Goal: Information Seeking & Learning: Learn about a topic

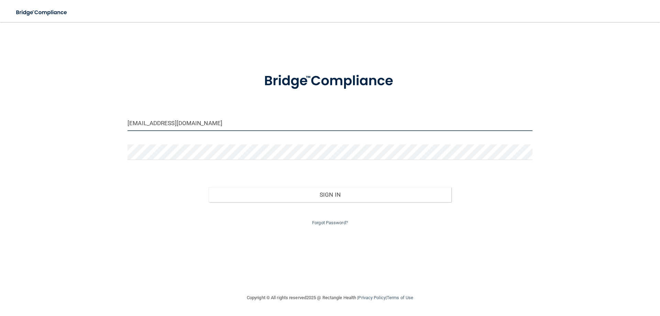
click at [201, 129] on input "[EMAIL_ADDRESS][DOMAIN_NAME]" at bounding box center [330, 123] width 405 height 15
click at [197, 124] on input "[EMAIL_ADDRESS][DOMAIN_NAME]" at bounding box center [330, 123] width 405 height 15
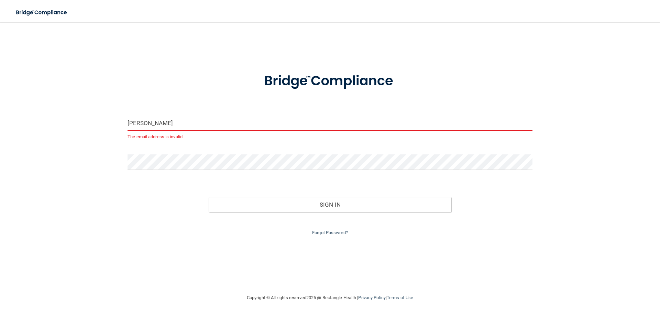
type input "[EMAIL_ADDRESS][DOMAIN_NAME]"
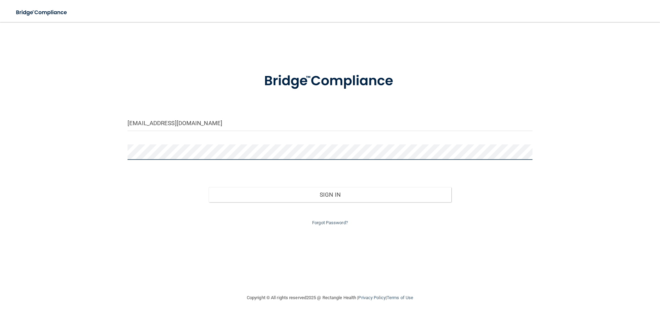
click at [209, 187] on button "Sign In" at bounding box center [330, 194] width 243 height 15
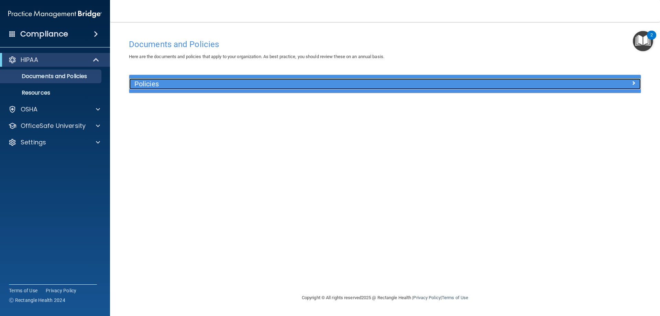
click at [149, 79] on div "Policies" at bounding box center [321, 83] width 384 height 11
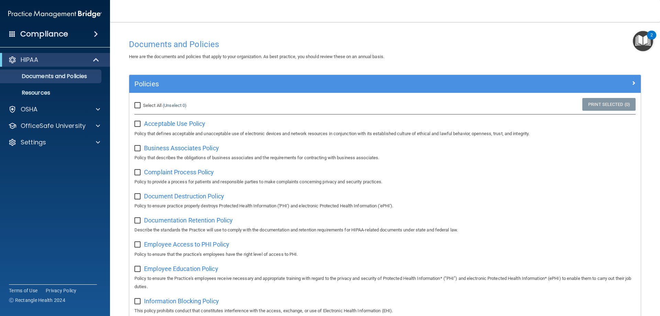
click at [139, 106] on input "Select All (Unselect 0) Unselect All" at bounding box center [138, 106] width 8 height 6
checkbox input "true"
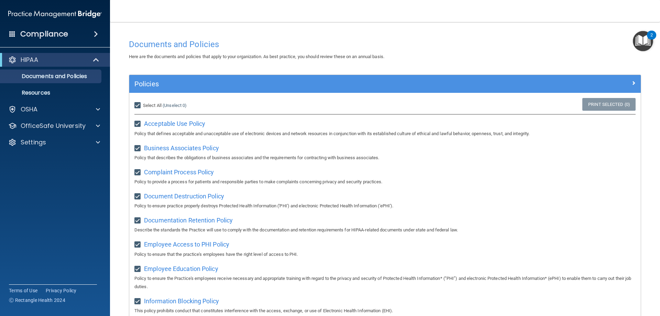
checkbox input "true"
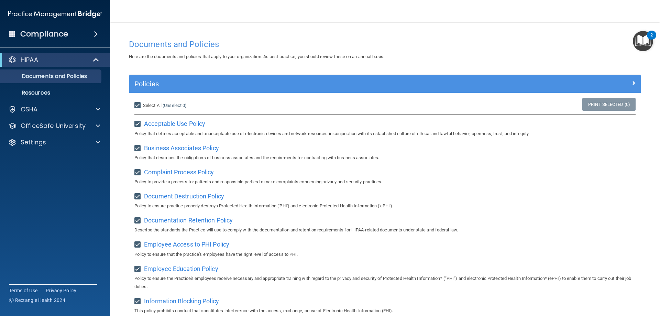
checkbox input "true"
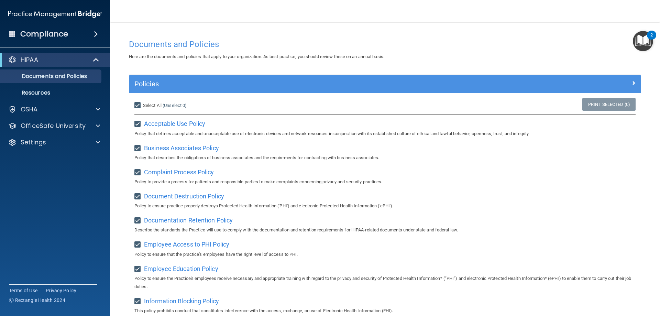
checkbox input "true"
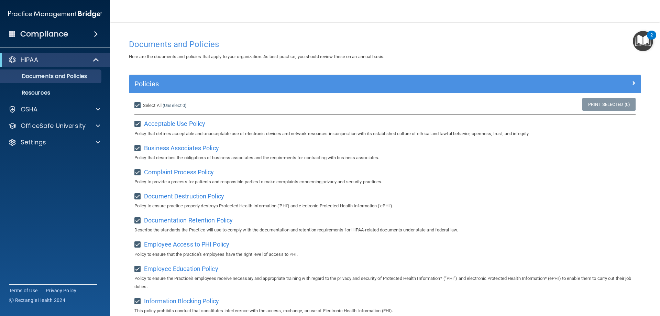
checkbox input "true"
click at [139, 103] on input "Select All (Unselect 21) Unselect All" at bounding box center [138, 106] width 8 height 6
checkbox input "false"
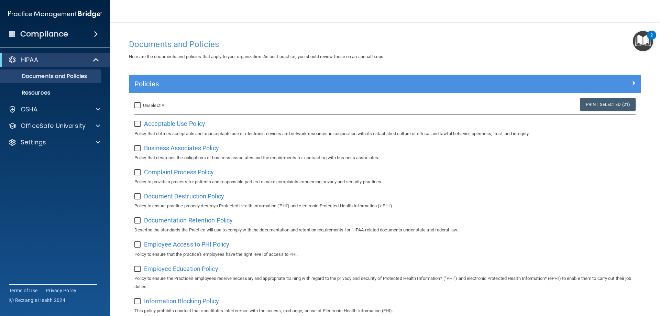
checkbox input "false"
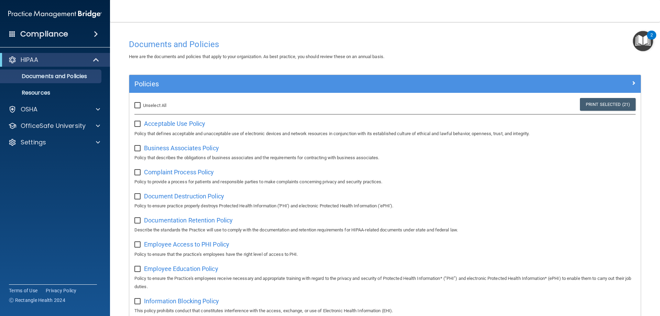
checkbox input "false"
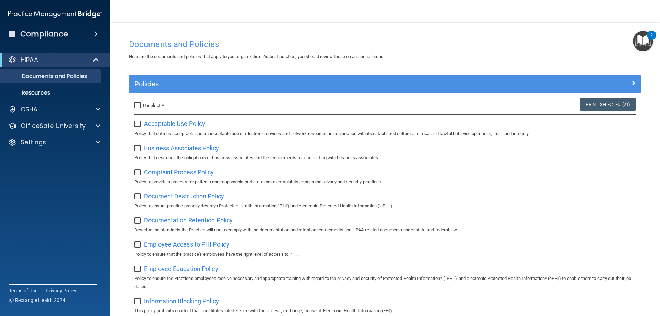
checkbox input "false"
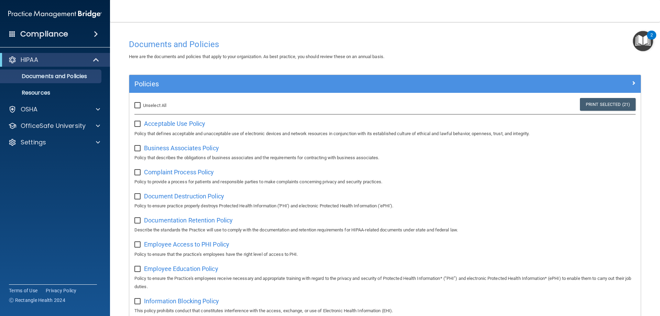
checkbox input "false"
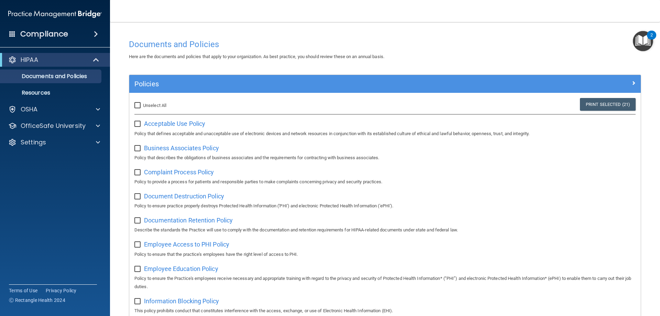
checkbox input "false"
click at [167, 124] on span "Acceptable Use Policy" at bounding box center [174, 123] width 61 height 7
click at [639, 41] on img "Open Resource Center, 2 new notifications" at bounding box center [643, 41] width 20 height 20
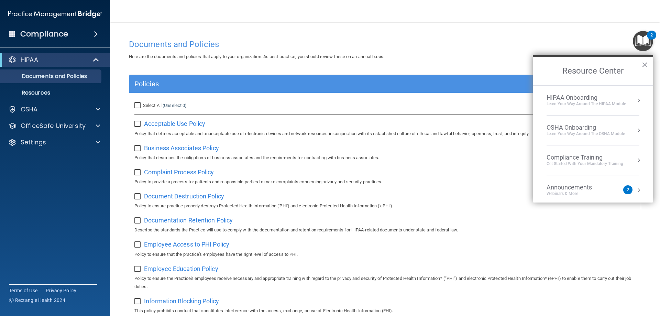
click at [639, 41] on img "Open Resource Center, 2 new notifications" at bounding box center [643, 41] width 20 height 20
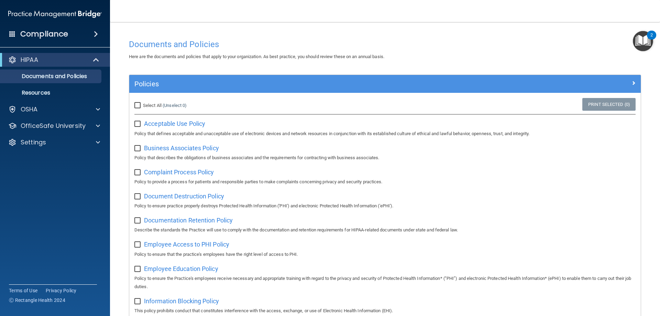
click at [48, 101] on div "HIPAA Documents and Policies Report an Incident Business Associates Emergency P…" at bounding box center [55, 102] width 110 height 105
click at [51, 106] on div "OSHA" at bounding box center [45, 109] width 85 height 8
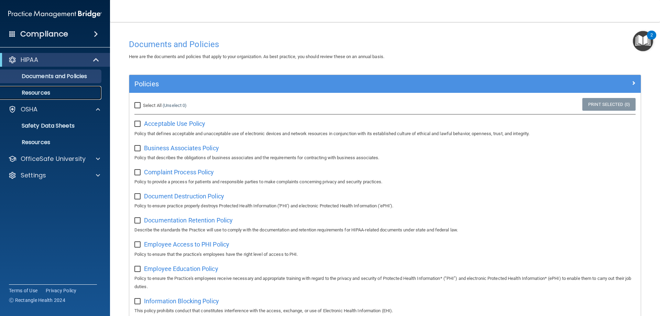
click at [51, 95] on p "Resources" at bounding box center [51, 92] width 94 height 7
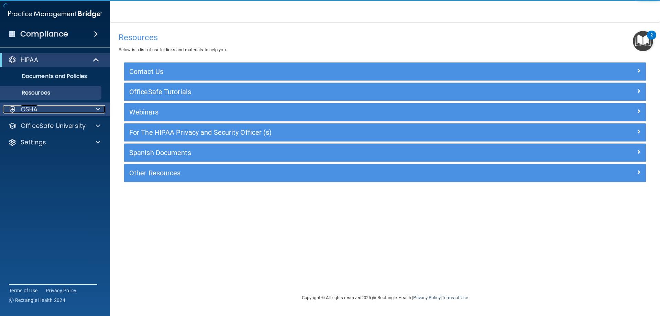
click at [74, 111] on div "OSHA" at bounding box center [45, 109] width 85 height 8
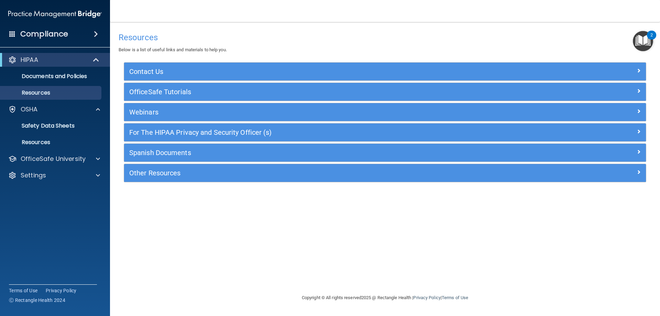
click at [64, 66] on div "HIPAA" at bounding box center [55, 60] width 110 height 14
click at [64, 63] on div "HIPAA" at bounding box center [45, 60] width 85 height 8
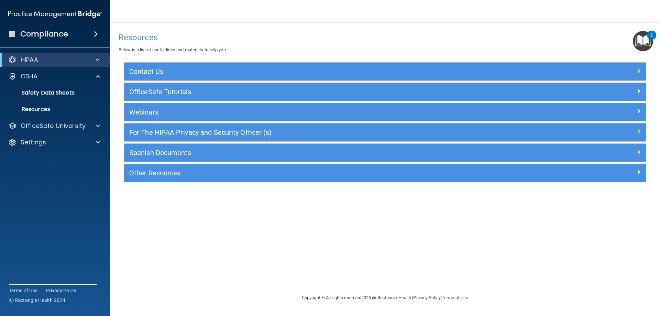
click at [45, 35] on h4 "Compliance" at bounding box center [44, 34] width 48 height 10
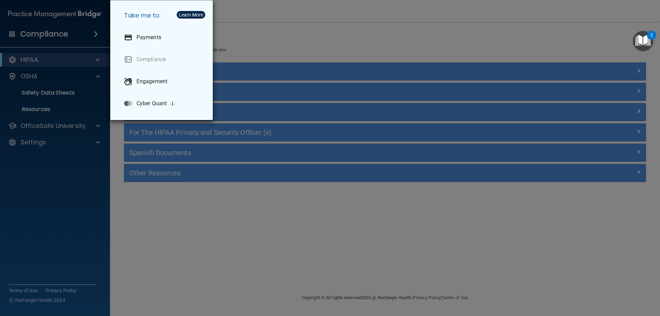
click at [253, 24] on div "Take me to: Payments Compliance Engagement Cyber Quant" at bounding box center [330, 158] width 660 height 316
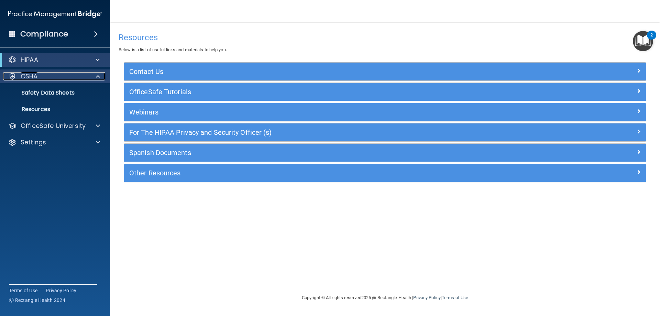
click at [75, 80] on div "OSHA" at bounding box center [45, 76] width 85 height 8
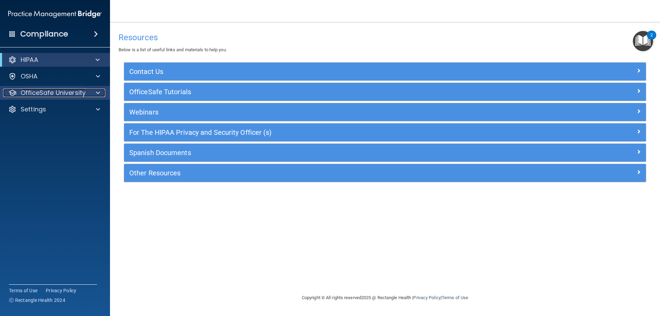
click at [69, 94] on p "OfficeSafe University" at bounding box center [53, 93] width 65 height 8
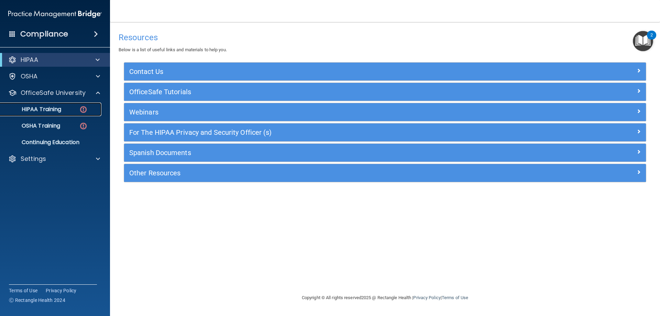
click at [63, 107] on div "HIPAA Training" at bounding box center [51, 109] width 94 height 7
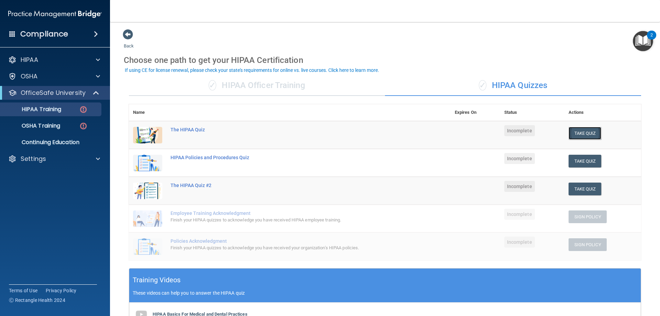
click at [586, 135] on button "Take Quiz" at bounding box center [585, 133] width 33 height 13
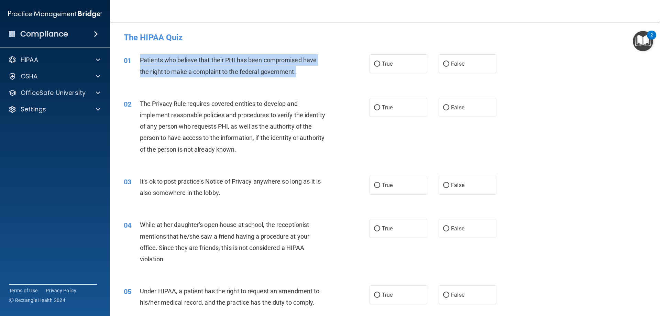
drag, startPoint x: 298, startPoint y: 72, endPoint x: 136, endPoint y: 60, distance: 162.1
click at [136, 60] on div "01 Patients who believe that their PHI has been compromised have the right to m…" at bounding box center [247, 67] width 267 height 26
copy div "Patients who believe that their PHI has been compromised have the right to make…"
click at [374, 66] on input "True" at bounding box center [377, 64] width 6 height 5
radio input "true"
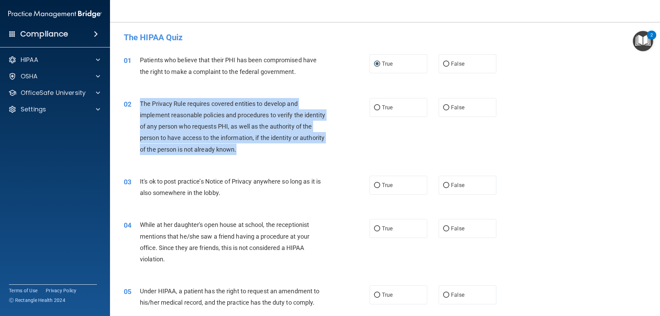
drag, startPoint x: 266, startPoint y: 153, endPoint x: 137, endPoint y: 105, distance: 137.4
click at [137, 105] on div "02 The Privacy Rule requires covered entities to develop and implement reasonab…" at bounding box center [247, 128] width 267 height 61
copy div "The Privacy Rule requires covered entities to develop and implement reasonable …"
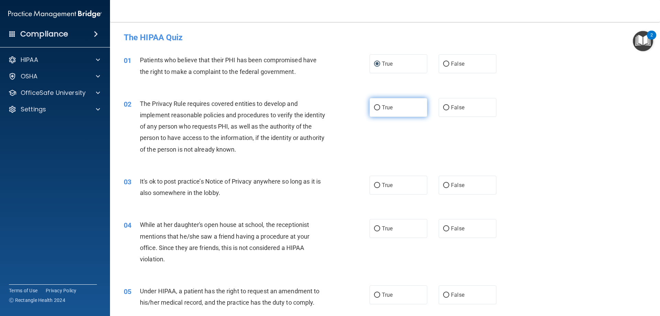
click at [400, 112] on label "True" at bounding box center [399, 107] width 58 height 19
click at [380, 110] on input "True" at bounding box center [377, 107] width 6 height 5
radio input "true"
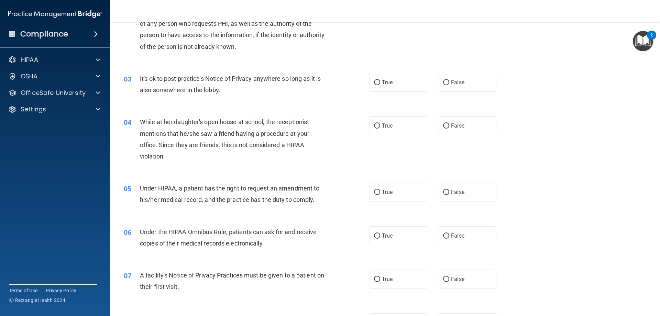
scroll to position [103, 0]
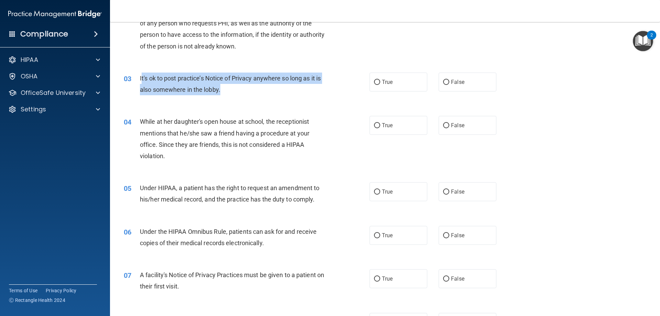
drag, startPoint x: 230, startPoint y: 90, endPoint x: 141, endPoint y: 75, distance: 90.6
click at [141, 75] on div "It's ok to post practice’s Notice of Privacy anywhere so long as it is also som…" at bounding box center [236, 84] width 192 height 23
click at [164, 85] on div "It's ok to post practice’s Notice of Privacy anywhere so long as it is also som…" at bounding box center [236, 84] width 192 height 23
drag, startPoint x: 227, startPoint y: 92, endPoint x: 139, endPoint y: 79, distance: 88.9
click at [139, 79] on div "03 It's ok to post practice’s Notice of Privacy anywhere so long as it is also …" at bounding box center [247, 86] width 267 height 26
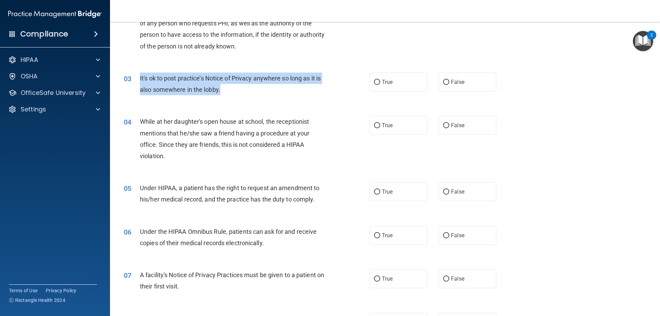
copy div "It's ok to post practice’s Notice of Privacy anywhere so long as it is also som…"
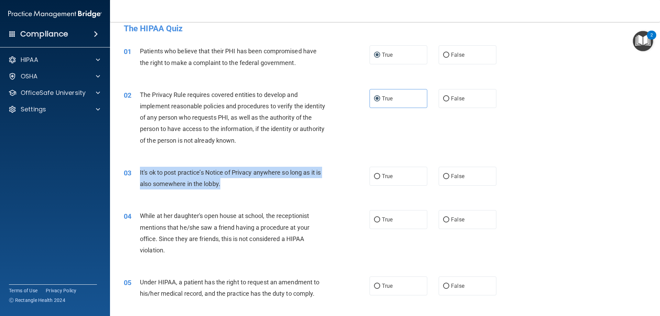
scroll to position [0, 0]
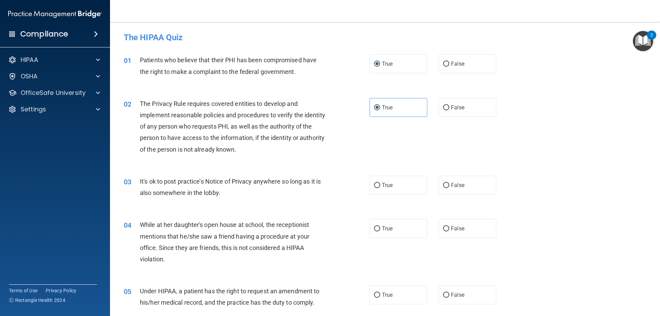
click at [382, 137] on div "02 The Privacy Rule requires covered entities to develop and implement reasonab…" at bounding box center [385, 128] width 533 height 78
click at [443, 183] on input "False" at bounding box center [446, 185] width 6 height 5
radio input "true"
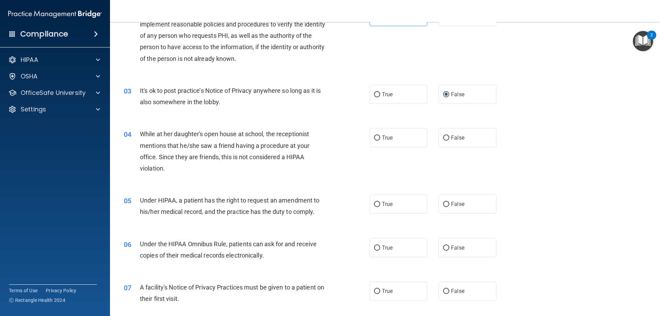
scroll to position [103, 0]
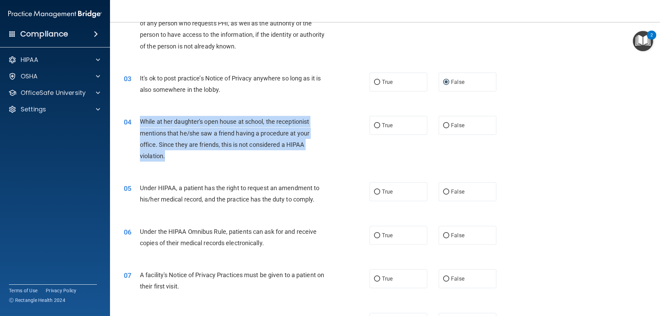
drag, startPoint x: 176, startPoint y: 156, endPoint x: 141, endPoint y: 121, distance: 49.6
click at [141, 121] on div "While at her daughter's open house at school, the receptionist mentions that he…" at bounding box center [236, 139] width 192 height 46
copy span "While at her daughter's open house at school, the receptionist mentions that he…"
click at [443, 126] on input "False" at bounding box center [446, 125] width 6 height 5
radio input "true"
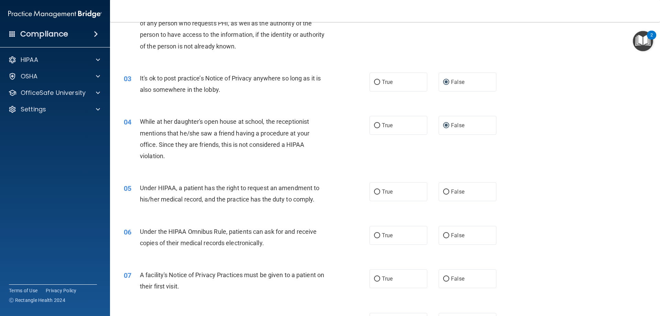
click at [515, 134] on div "04 While at her daughter's open house at school, the receptionist mentions that…" at bounding box center [385, 140] width 533 height 66
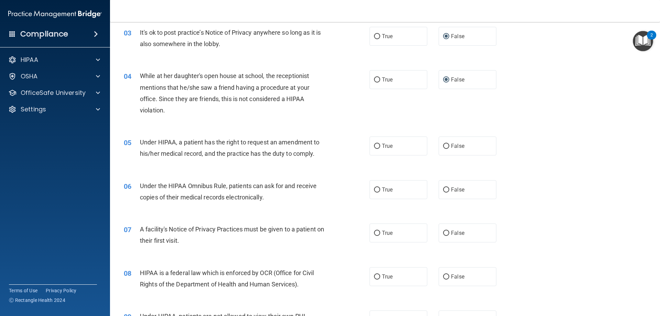
scroll to position [172, 0]
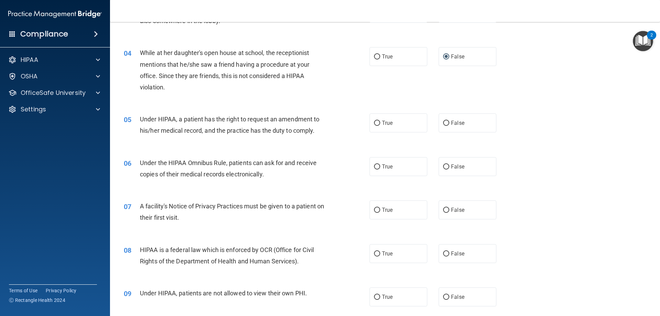
click at [281, 124] on div "Under HIPAA, a patient has the right to request an amendment to his/her medical…" at bounding box center [236, 125] width 192 height 23
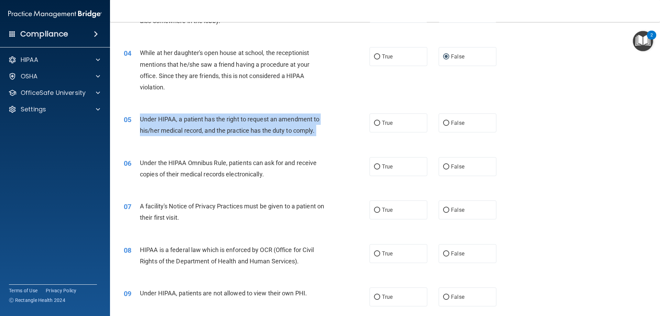
click at [281, 124] on div "Under HIPAA, a patient has the right to request an amendment to his/her medical…" at bounding box center [236, 125] width 192 height 23
copy ng-form "Under HIPAA, a patient has the right to request an amendment to his/her medical…"
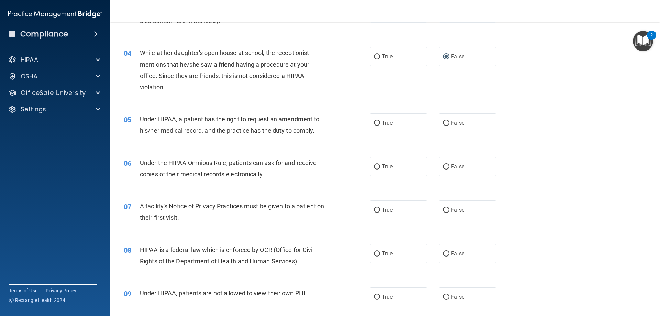
click at [314, 98] on div "04 While at her daughter's open house at school, the receptionist mentions that…" at bounding box center [385, 72] width 533 height 66
click at [392, 118] on label "True" at bounding box center [399, 123] width 58 height 19
click at [380, 121] on input "True" at bounding box center [377, 123] width 6 height 5
radio input "true"
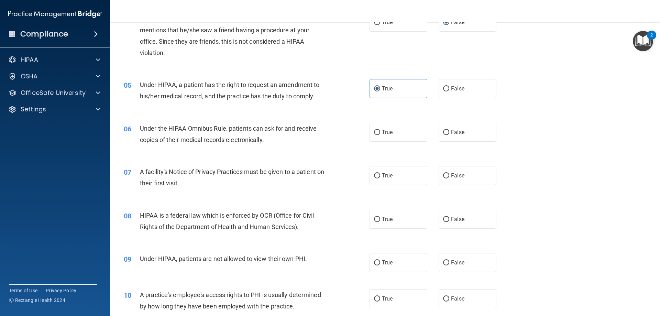
scroll to position [241, 0]
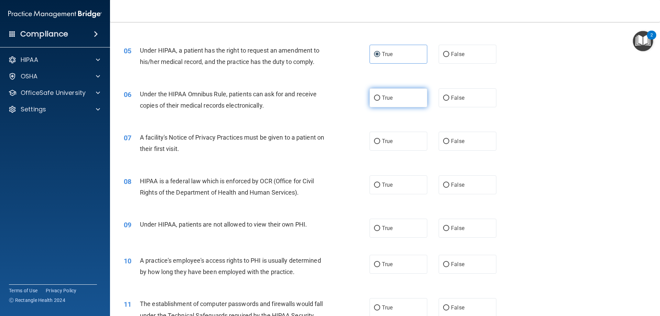
click at [404, 99] on label "True" at bounding box center [399, 97] width 58 height 19
click at [380, 99] on input "True" at bounding box center [377, 98] width 6 height 5
radio input "true"
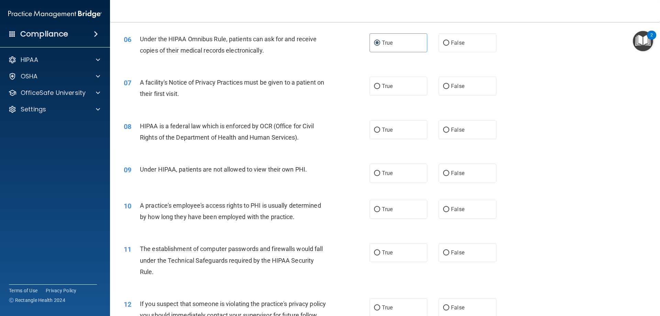
scroll to position [310, 0]
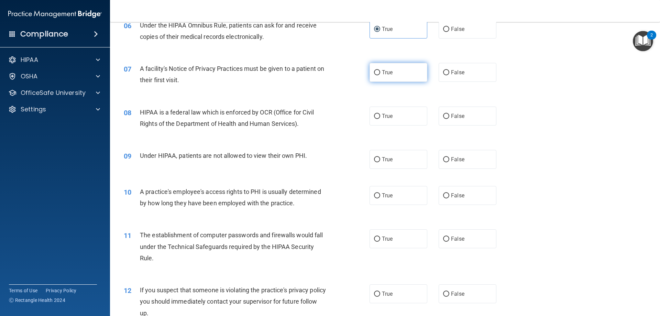
click at [406, 79] on label "True" at bounding box center [399, 72] width 58 height 19
click at [380, 75] on input "True" at bounding box center [377, 72] width 6 height 5
radio input "true"
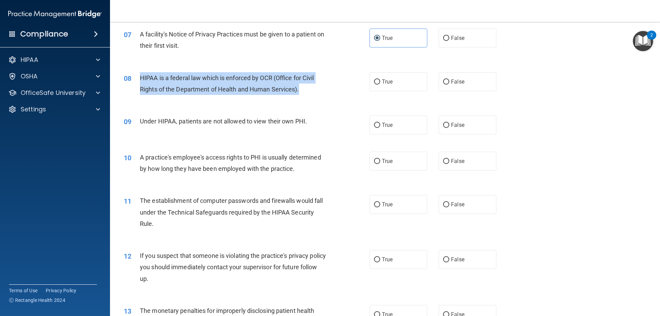
drag, startPoint x: 298, startPoint y: 86, endPoint x: 139, endPoint y: 77, distance: 159.2
click at [139, 77] on div "08 HIPAA is a federal law which is enforced by OCR (Office for Civil Rights of …" at bounding box center [247, 85] width 267 height 26
copy div "HIPAA is a federal law which is enforced by OCR (Office for Civil Rights of the…"
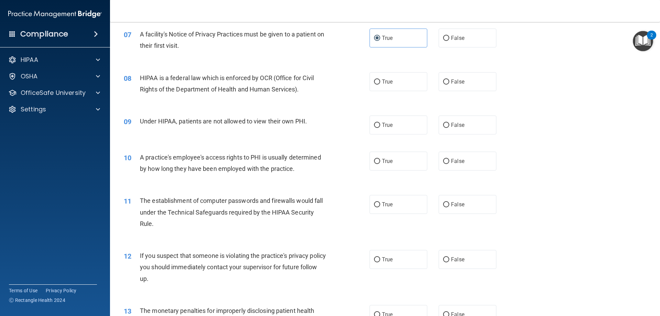
click at [260, 102] on div "08 HIPAA is a federal law which is enforced by OCR (Office for Civil Rights of …" at bounding box center [385, 85] width 533 height 43
click at [379, 78] on label "True" at bounding box center [399, 81] width 58 height 19
click at [379, 79] on input "True" at bounding box center [377, 81] width 6 height 5
radio input "true"
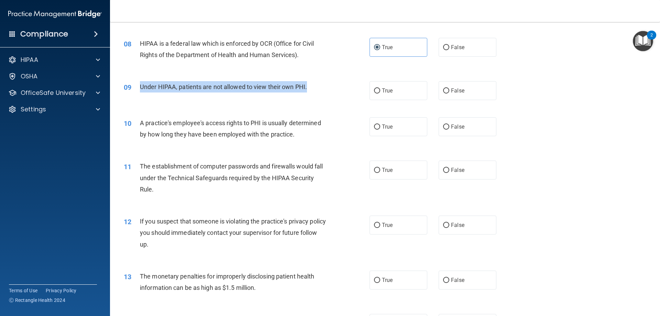
drag, startPoint x: 309, startPoint y: 87, endPoint x: 138, endPoint y: 85, distance: 170.6
click at [138, 85] on div "09 Under HIPAA, patients are not allowed to view their own PHI." at bounding box center [247, 88] width 267 height 15
copy div "Under HIPAA, patients are not allowed to view their own PHI."
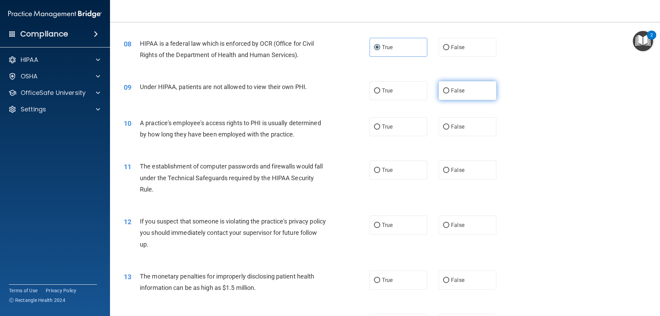
click at [451, 90] on span "False" at bounding box center [457, 90] width 13 height 7
click at [449, 90] on input "False" at bounding box center [446, 90] width 6 height 5
radio input "true"
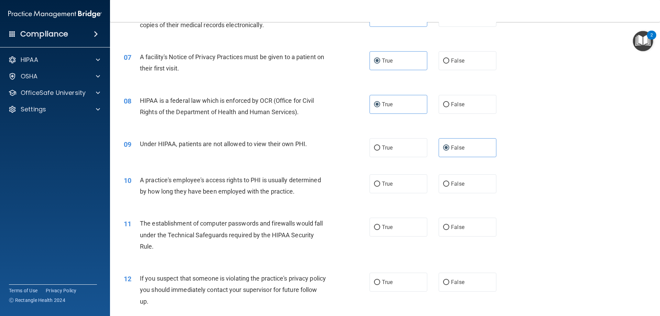
scroll to position [344, 0]
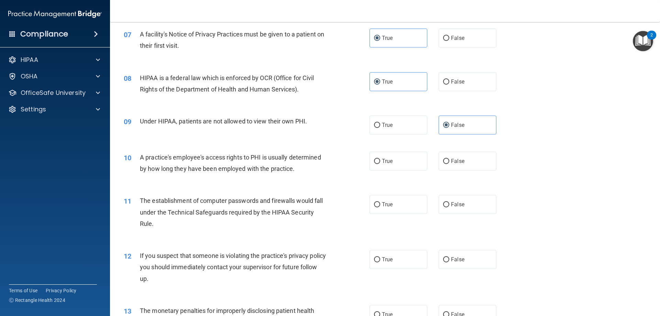
click at [266, 167] on span "A practice's employee's access rights to PHI is usually determined by how long …" at bounding box center [230, 163] width 181 height 19
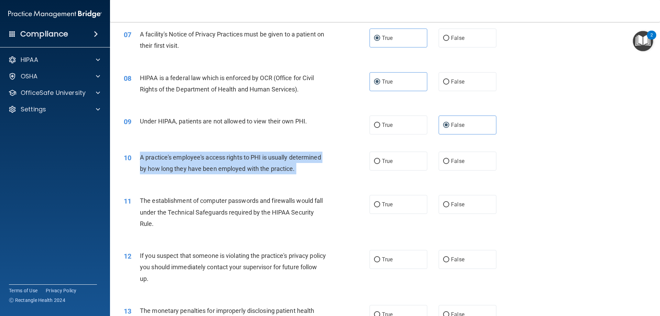
click at [266, 167] on span "A practice's employee's access rights to PHI is usually determined by how long …" at bounding box center [230, 163] width 181 height 19
copy ng-form "A practice's employee's access rights to PHI is usually determined by how long …"
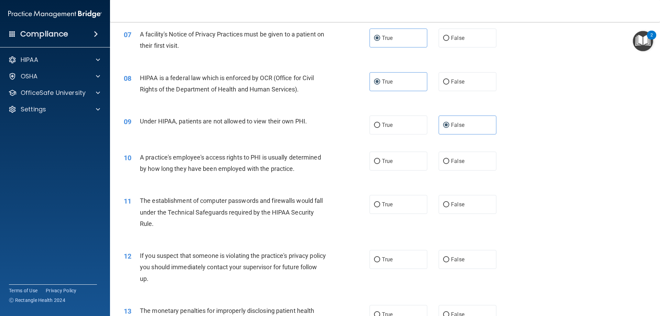
click at [239, 115] on div "09 Under HIPAA, patients are not allowed to view their own PHI. True False" at bounding box center [385, 125] width 533 height 36
click at [390, 158] on label "True" at bounding box center [399, 161] width 58 height 19
click at [380, 159] on input "True" at bounding box center [377, 161] width 6 height 5
radio input "true"
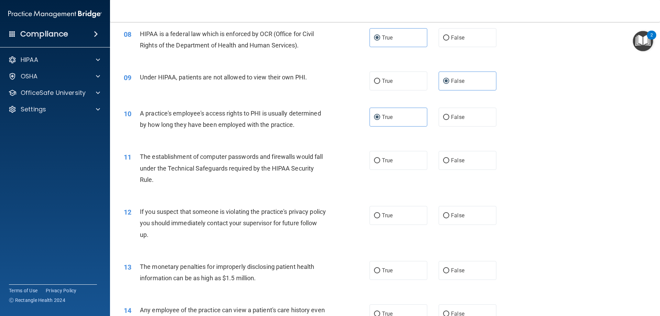
scroll to position [383, 0]
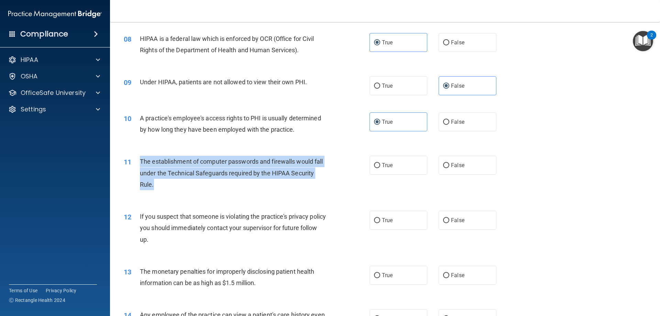
drag, startPoint x: 155, startPoint y: 185, endPoint x: 139, endPoint y: 164, distance: 26.1
click at [139, 164] on div "11 The establishment of computer passwords and firewalls would fall under the T…" at bounding box center [247, 175] width 267 height 38
copy div "The establishment of computer passwords and firewalls would fall under the Tech…"
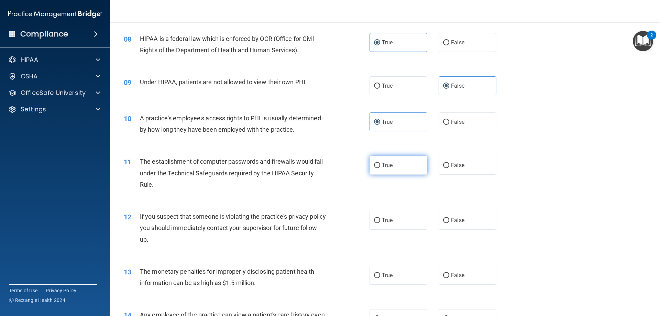
click at [405, 170] on label "True" at bounding box center [399, 165] width 58 height 19
click at [380, 168] on input "True" at bounding box center [377, 165] width 6 height 5
radio input "true"
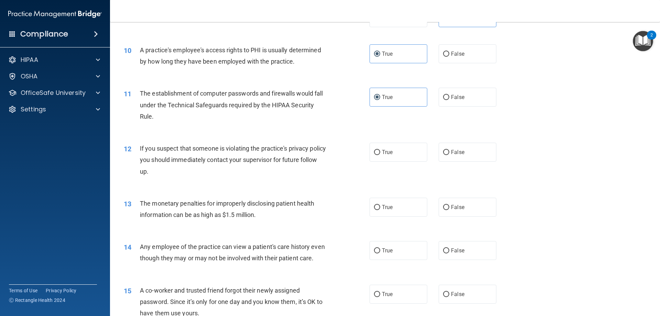
scroll to position [452, 0]
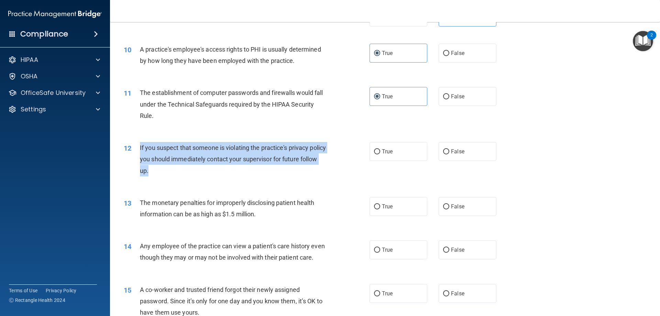
drag, startPoint x: 185, startPoint y: 168, endPoint x: 140, endPoint y: 149, distance: 48.4
click at [140, 149] on div "If you suspect that someone is violating the practice's privacy policy you shou…" at bounding box center [236, 159] width 192 height 34
copy span "If you suspect that someone is violating the practice's privacy policy you shou…"
click at [244, 175] on div "If you suspect that someone is violating the practice's privacy policy you shou…" at bounding box center [236, 159] width 192 height 34
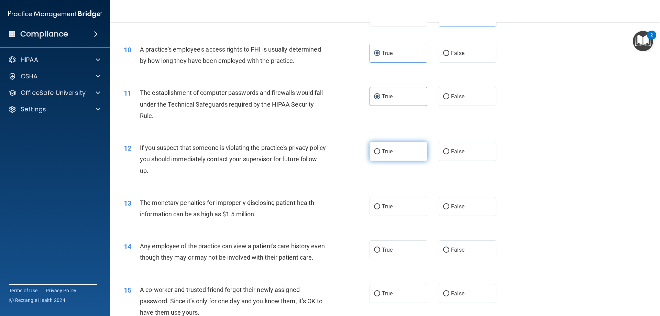
click at [386, 154] on span "True" at bounding box center [387, 151] width 11 height 7
click at [380, 154] on input "True" at bounding box center [377, 151] width 6 height 5
radio input "true"
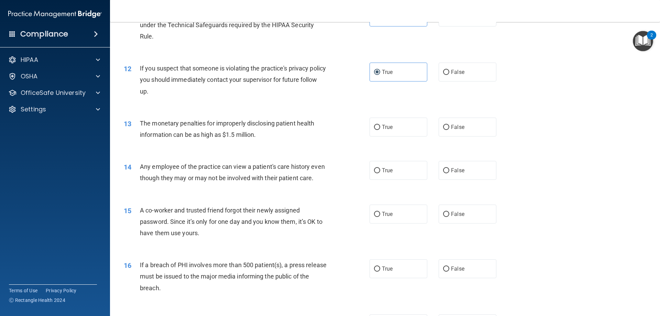
scroll to position [555, 0]
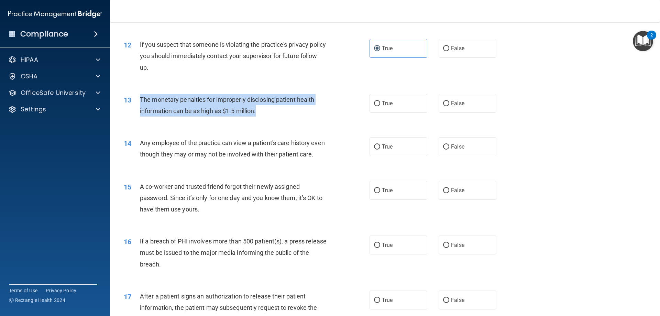
drag, startPoint x: 263, startPoint y: 112, endPoint x: 140, endPoint y: 96, distance: 123.4
click at [140, 96] on div "The monetary penalties for improperly disclosing patient health information can…" at bounding box center [236, 105] width 192 height 23
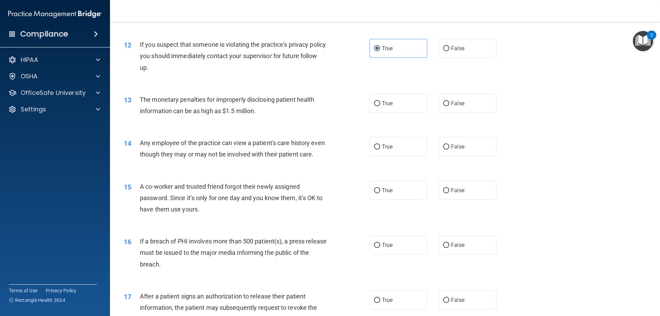
click at [294, 132] on div "14 Any employee of the practice can view a patient's care history even though t…" at bounding box center [385, 150] width 533 height 43
click at [374, 105] on input "True" at bounding box center [377, 103] width 6 height 5
radio input "true"
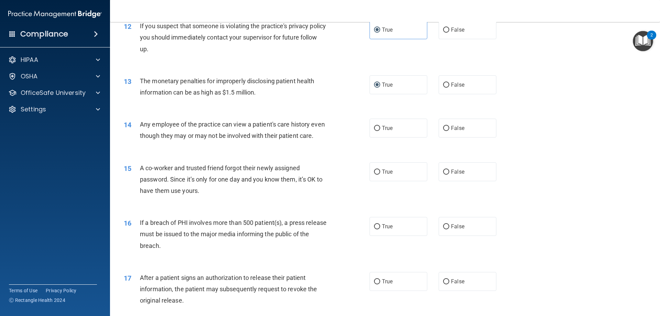
scroll to position [590, 0]
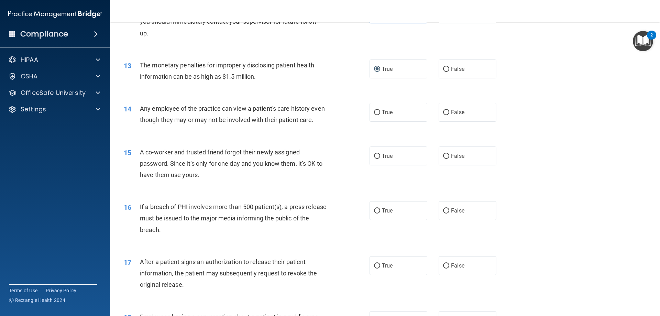
click at [188, 115] on div "Any employee of the practice can view a patient's care history even though they…" at bounding box center [236, 114] width 192 height 23
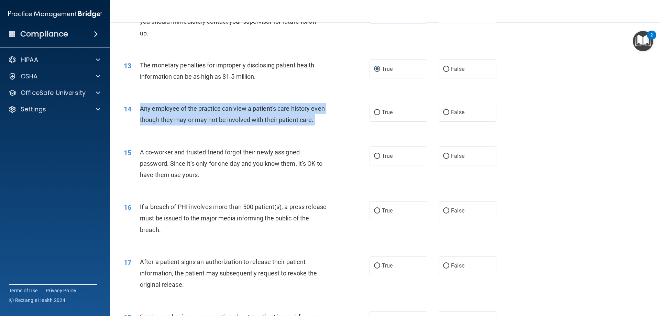
click at [188, 115] on div "Any employee of the practice can view a patient's care history even though they…" at bounding box center [236, 114] width 192 height 23
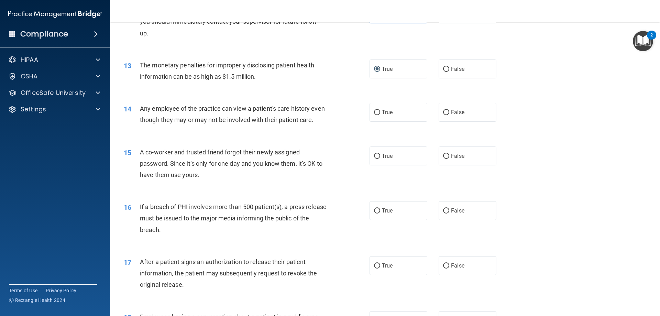
click at [261, 91] on div "13 The monetary penalties for improperly disclosing patient health information …" at bounding box center [385, 72] width 533 height 43
click at [454, 116] on label "False" at bounding box center [468, 112] width 58 height 19
click at [450, 115] on input "False" at bounding box center [446, 112] width 6 height 5
radio input "true"
click at [224, 112] on span "Any employee of the practice can view a patient's care history even though they…" at bounding box center [232, 114] width 185 height 19
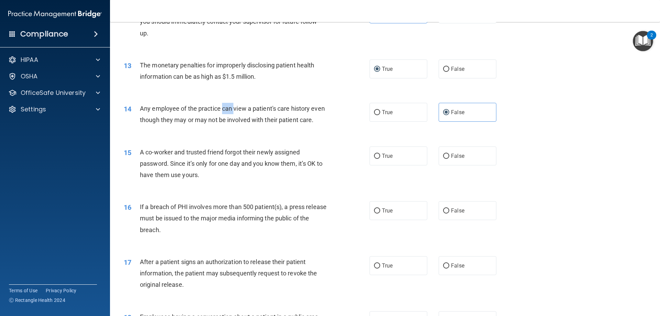
click at [224, 112] on span "Any employee of the practice can view a patient's care history even though they…" at bounding box center [232, 114] width 185 height 19
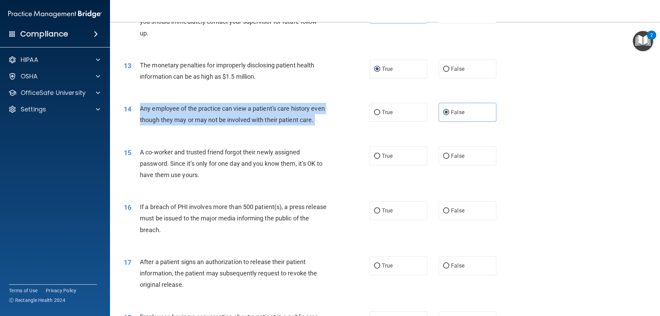
click at [224, 112] on span "Any employee of the practice can view a patient's care history even though they…" at bounding box center [232, 114] width 185 height 19
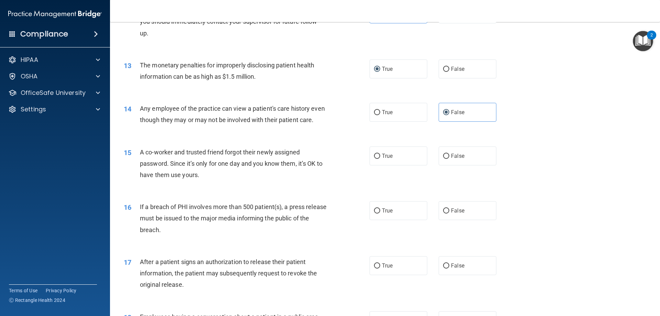
click at [275, 149] on div "15 A co-worker and trusted friend forgot their newly assigned password. Since i…" at bounding box center [385, 165] width 533 height 55
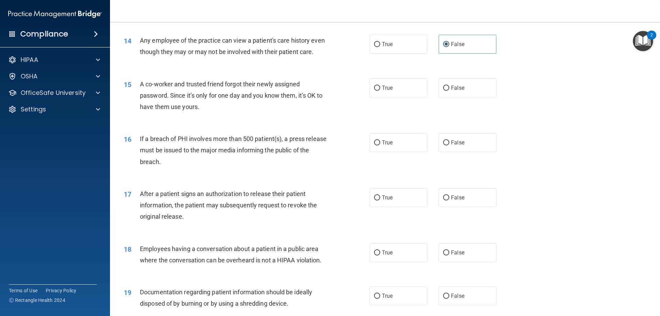
scroll to position [658, 0]
click at [442, 97] on label "False" at bounding box center [468, 87] width 58 height 19
click at [443, 90] on input "False" at bounding box center [446, 87] width 6 height 5
radio input "true"
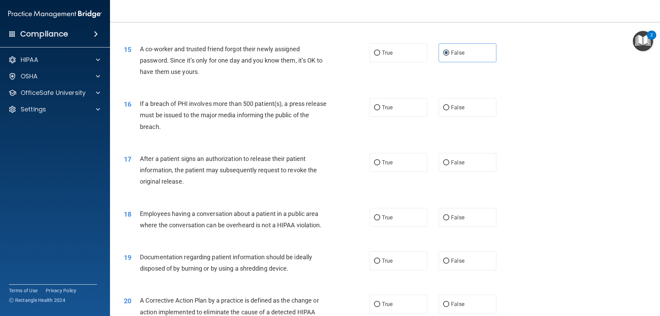
scroll to position [727, 0]
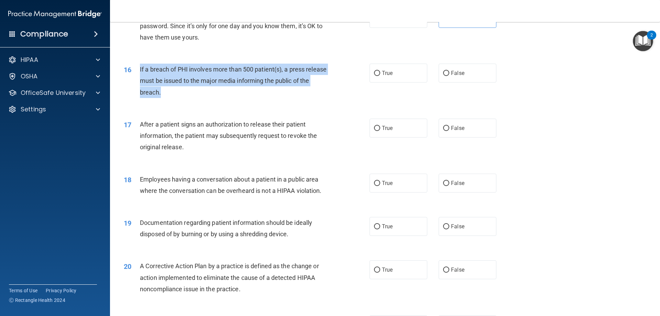
drag, startPoint x: 167, startPoint y: 96, endPoint x: 139, endPoint y: 82, distance: 31.1
click at [139, 82] on div "16 If a breach of PHI involves more than 500 patient(s), a press release must b…" at bounding box center [247, 83] width 267 height 38
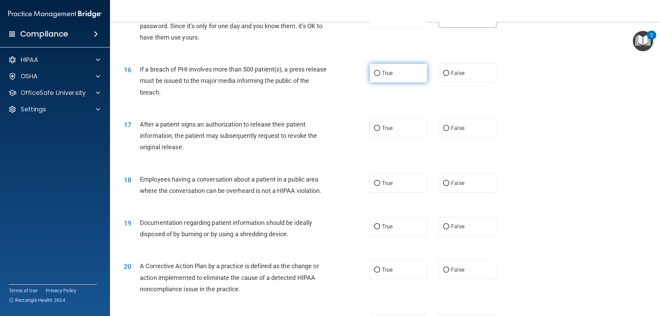
click at [390, 83] on label "True" at bounding box center [399, 73] width 58 height 19
click at [380, 76] on input "True" at bounding box center [377, 73] width 6 height 5
radio input "true"
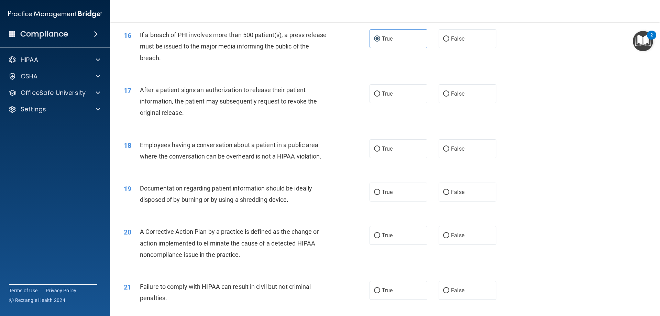
scroll to position [796, 0]
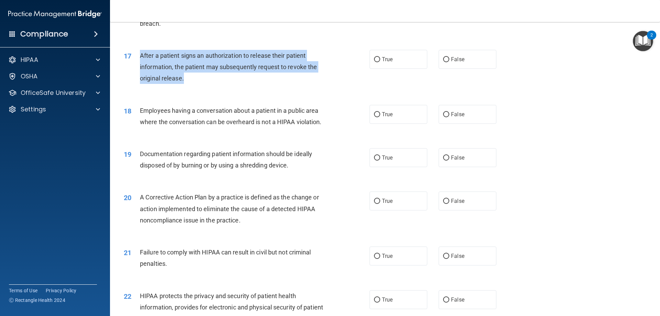
drag, startPoint x: 188, startPoint y: 95, endPoint x: 138, endPoint y: 64, distance: 59.0
click at [138, 64] on div "17 After a patient signs an authorization to release their patient information,…" at bounding box center [247, 69] width 267 height 38
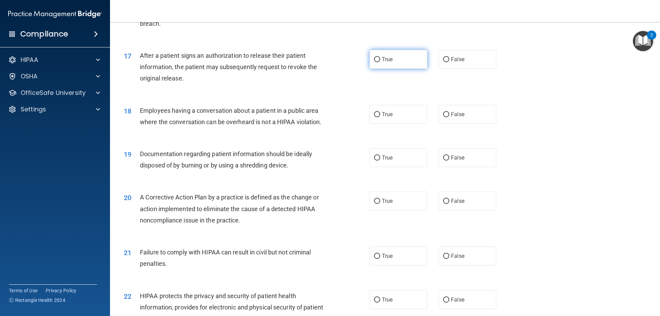
click at [382, 63] on span "True" at bounding box center [387, 59] width 11 height 7
click at [380, 62] on input "True" at bounding box center [377, 59] width 6 height 5
radio input "true"
click at [310, 84] on div "After a patient signs an authorization to release their patient information, th…" at bounding box center [236, 67] width 192 height 34
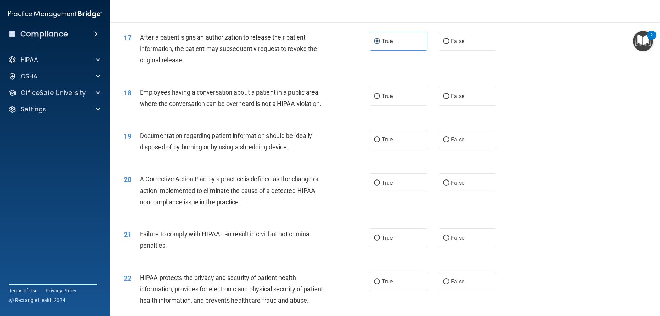
scroll to position [830, 0]
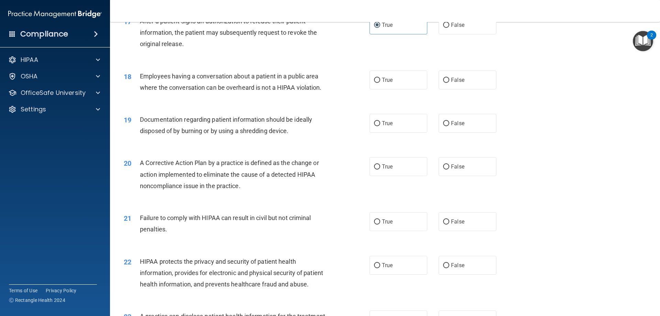
click at [235, 91] on span "Employees having a conversation about a patient in a public area where the conv…" at bounding box center [231, 82] width 182 height 19
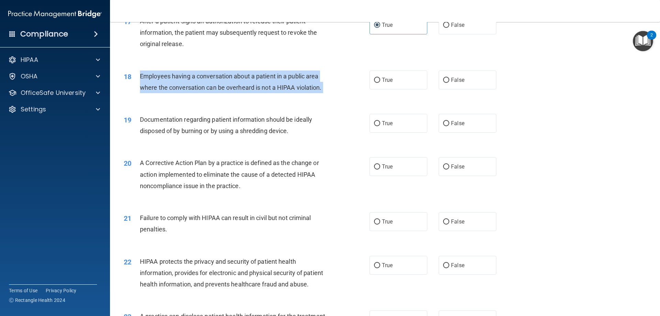
click at [235, 91] on span "Employees having a conversation about a patient in a public area where the conv…" at bounding box center [231, 82] width 182 height 19
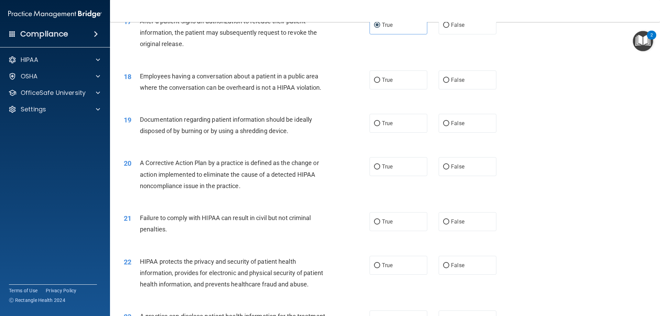
click at [314, 105] on div "18 Employees having a conversation about a patient in a public area where the c…" at bounding box center [385, 83] width 533 height 43
click at [461, 89] on label "False" at bounding box center [468, 80] width 58 height 19
click at [450, 83] on input "False" at bounding box center [446, 80] width 6 height 5
radio input "true"
click at [214, 134] on span "Documentation regarding patient information should be ideally disposed of by bu…" at bounding box center [226, 125] width 172 height 19
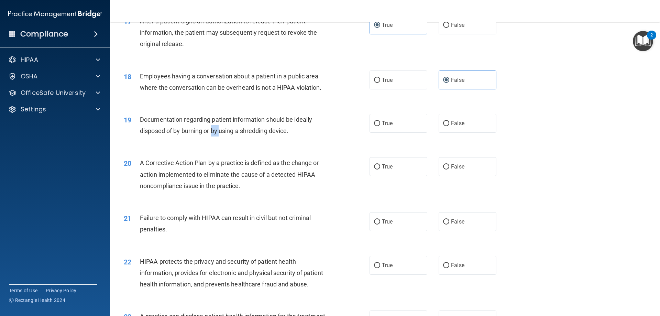
click at [214, 134] on span "Documentation regarding patient information should be ideally disposed of by bu…" at bounding box center [226, 125] width 172 height 19
click at [211, 134] on span "Documentation regarding patient information should be ideally disposed of by bu…" at bounding box center [226, 125] width 172 height 19
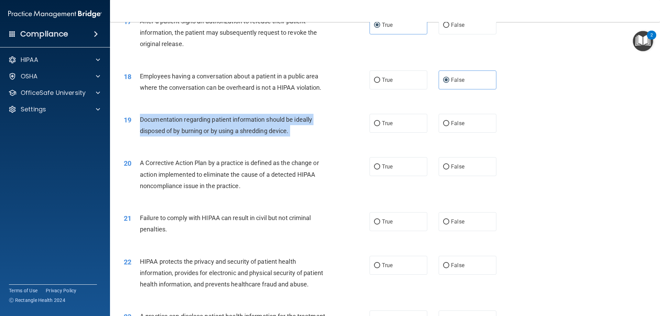
click at [210, 134] on span "Documentation regarding patient information should be ideally disposed of by bu…" at bounding box center [226, 125] width 172 height 19
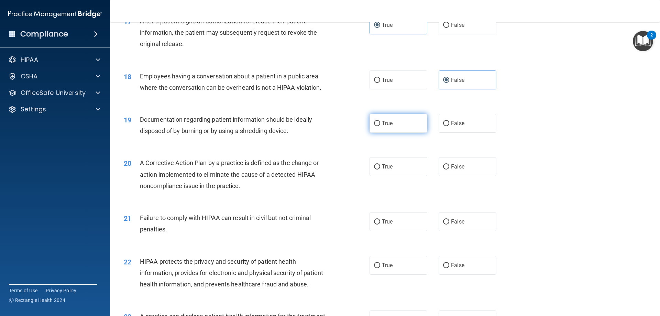
click at [386, 127] on span "True" at bounding box center [387, 123] width 11 height 7
click at [380, 126] on input "True" at bounding box center [377, 123] width 6 height 5
radio input "true"
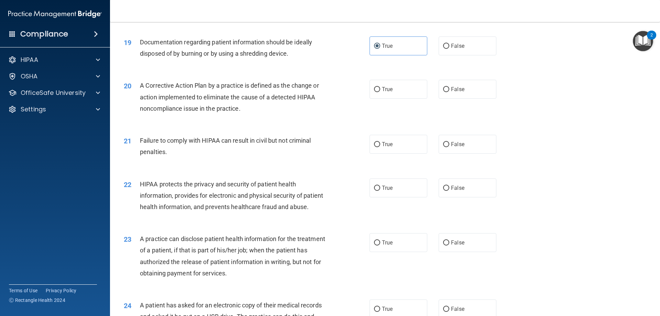
scroll to position [933, 0]
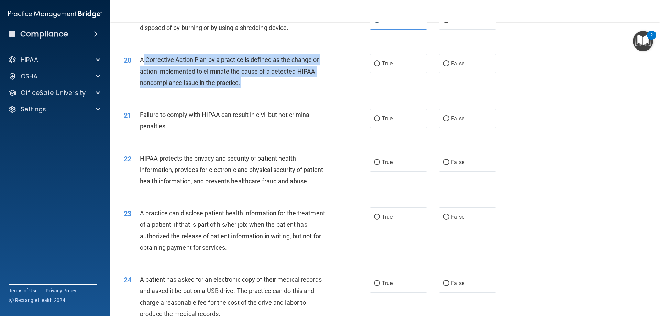
drag, startPoint x: 248, startPoint y: 94, endPoint x: 143, endPoint y: 70, distance: 108.2
click at [143, 70] on div "A Corrective Action Plan by a practice is defined as the change or action imple…" at bounding box center [236, 71] width 192 height 34
click at [250, 88] on div "A Corrective Action Plan by a practice is defined as the change or action imple…" at bounding box center [236, 71] width 192 height 34
drag, startPoint x: 243, startPoint y: 96, endPoint x: 137, endPoint y: 73, distance: 108.3
click at [137, 73] on div "20 A Corrective Action Plan by a practice is defined as the change or action im…" at bounding box center [247, 73] width 267 height 38
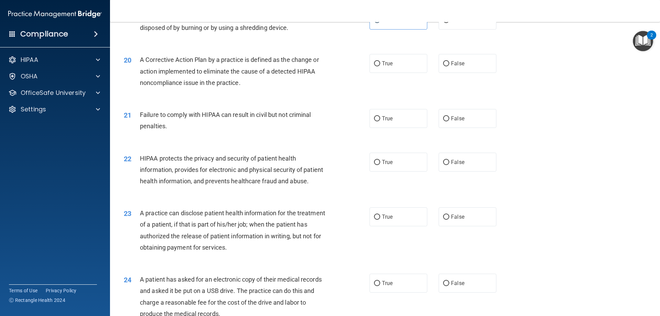
click at [299, 100] on div "20 A Corrective Action Plan by a practice is defined as the change or action im…" at bounding box center [385, 72] width 533 height 55
click at [221, 125] on span "Failure to comply with HIPAA can result in civil but not criminal penalties." at bounding box center [225, 120] width 171 height 19
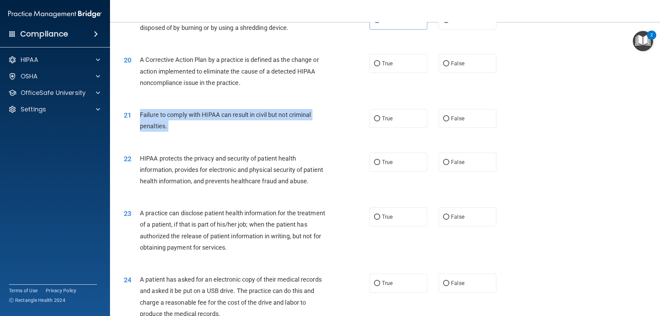
click at [221, 125] on span "Failure to comply with HIPAA can result in civil but not criminal penalties." at bounding box center [225, 120] width 171 height 19
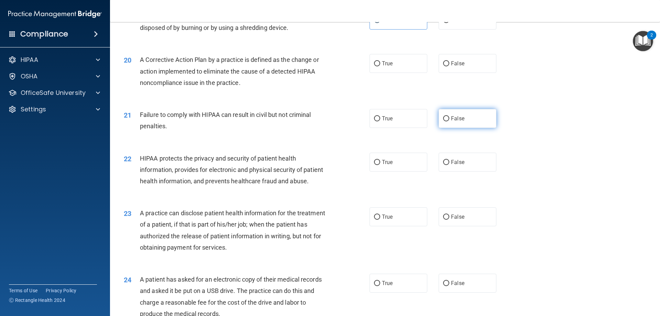
click at [451, 122] on span "False" at bounding box center [457, 118] width 13 height 7
click at [449, 121] on input "False" at bounding box center [446, 118] width 6 height 5
radio input "true"
click at [258, 78] on div "A Corrective Action Plan by a practice is defined as the change or action imple…" at bounding box center [236, 71] width 192 height 34
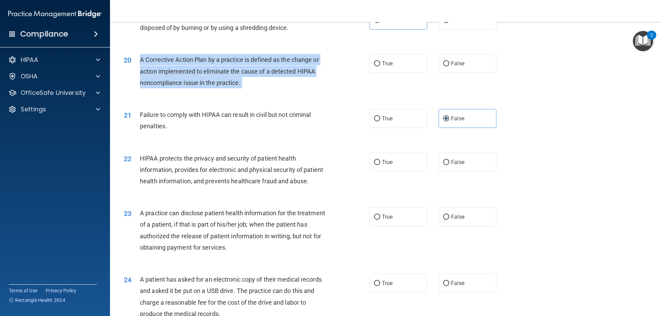
click at [258, 78] on div "A Corrective Action Plan by a practice is defined as the change or action imple…" at bounding box center [236, 71] width 192 height 34
click at [375, 66] on input "True" at bounding box center [377, 63] width 6 height 5
radio input "true"
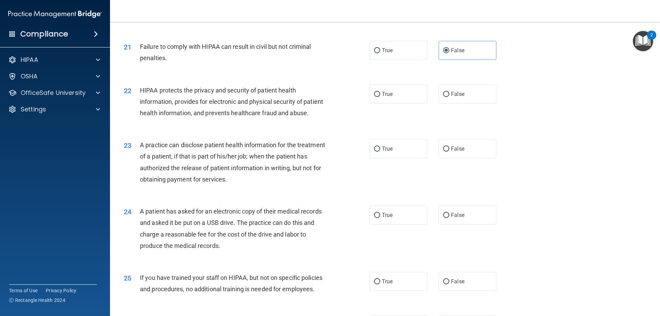
scroll to position [1002, 0]
click at [199, 116] on span "HIPAA protects the privacy and security of patient health information, provides…" at bounding box center [231, 101] width 183 height 30
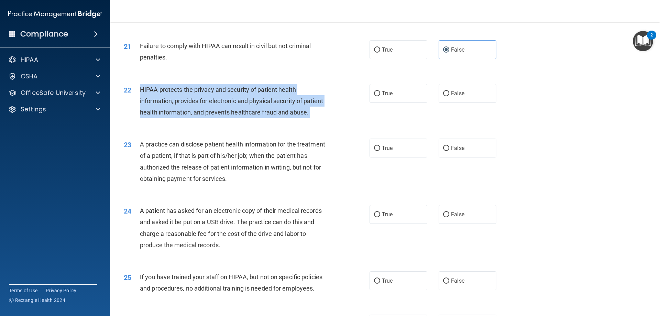
click at [199, 116] on span "HIPAA protects the privacy and security of patient health information, provides…" at bounding box center [231, 101] width 183 height 30
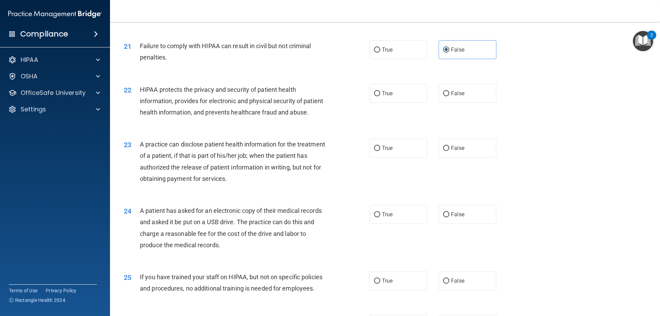
click at [275, 75] on div "21 Failure to comply with HIPAA can result in civil but not criminal penalties.…" at bounding box center [385, 53] width 533 height 43
click at [224, 116] on span "HIPAA protects the privacy and security of patient health information, provides…" at bounding box center [231, 101] width 183 height 30
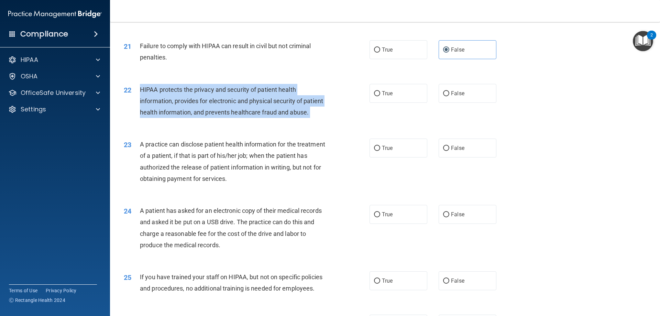
click at [224, 116] on span "HIPAA protects the privacy and security of patient health information, provides…" at bounding box center [231, 101] width 183 height 30
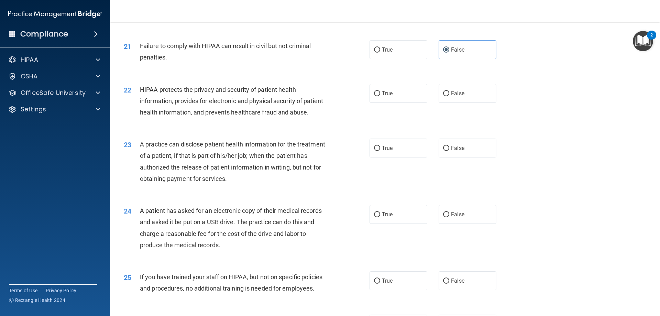
click at [240, 75] on div "21 Failure to comply with HIPAA can result in civil but not criminal penalties.…" at bounding box center [385, 53] width 533 height 43
click at [379, 103] on label "True" at bounding box center [399, 93] width 58 height 19
click at [379, 96] on input "True" at bounding box center [377, 93] width 6 height 5
radio input "true"
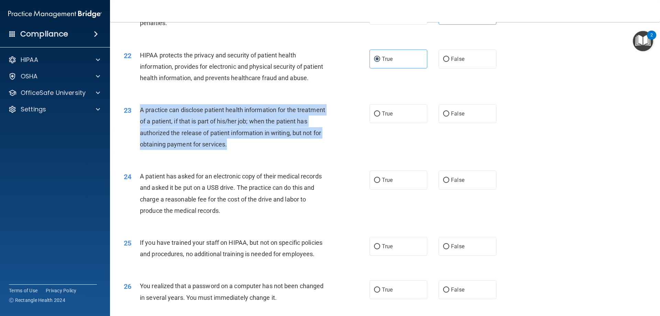
drag, startPoint x: 267, startPoint y: 175, endPoint x: 139, endPoint y: 131, distance: 135.0
click at [139, 131] on div "23 A practice can disclose patient health information for the treatment of a pa…" at bounding box center [247, 128] width 267 height 49
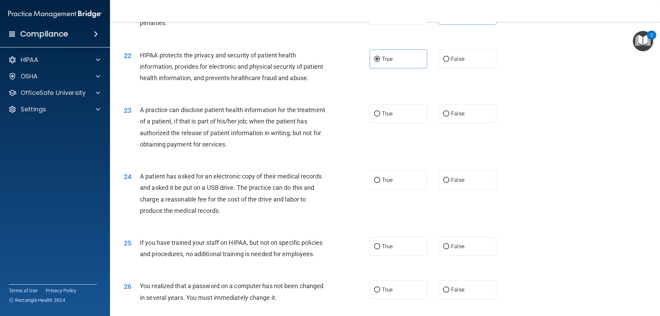
click at [267, 96] on div "22 HIPAA protects the privacy and security of patient health information, provi…" at bounding box center [385, 68] width 533 height 55
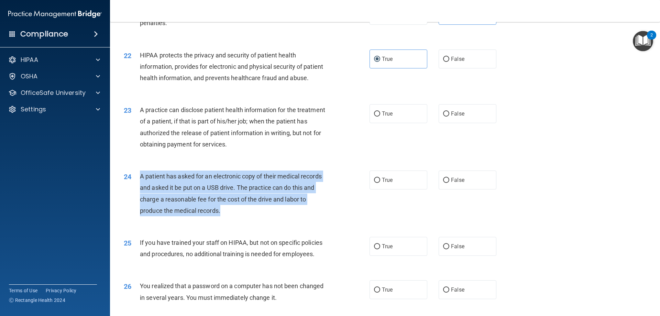
drag, startPoint x: 157, startPoint y: 218, endPoint x: 140, endPoint y: 197, distance: 27.1
click at [140, 197] on div "A patient has asked for an electronic copy of their medical records and asked i…" at bounding box center [236, 194] width 192 height 46
drag, startPoint x: 162, startPoint y: 202, endPoint x: 176, endPoint y: 205, distance: 14.3
click at [176, 205] on div "A patient has asked for an electronic copy of their medical records and asked i…" at bounding box center [236, 194] width 192 height 46
drag, startPoint x: 243, startPoint y: 235, endPoint x: 141, endPoint y: 200, distance: 107.5
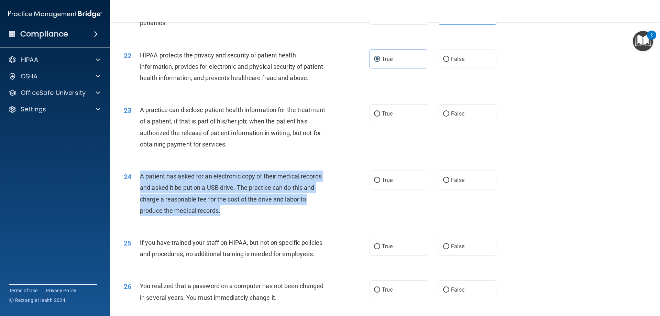
click at [141, 200] on div "A patient has asked for an electronic copy of their medical records and asked i…" at bounding box center [236, 194] width 192 height 46
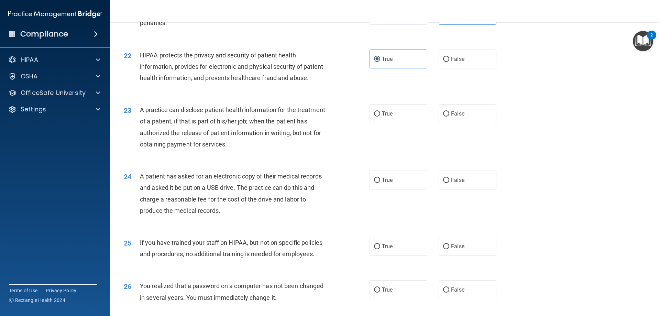
click at [257, 162] on div "23 A practice can disclose patient health information for the treatment of a pa…" at bounding box center [385, 129] width 533 height 66
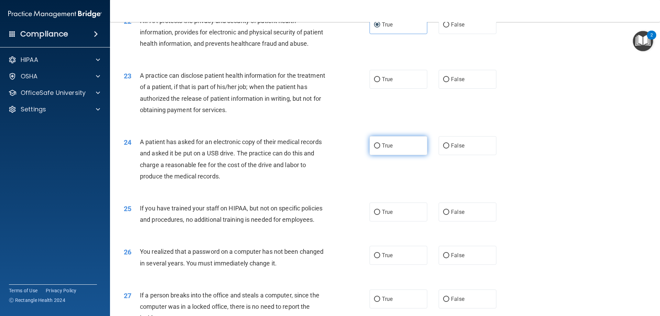
click at [413, 155] on label "True" at bounding box center [399, 145] width 58 height 19
click at [380, 149] on input "True" at bounding box center [377, 145] width 6 height 5
radio input "true"
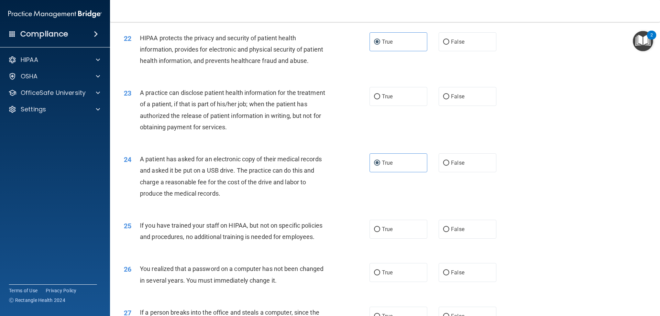
scroll to position [1037, 0]
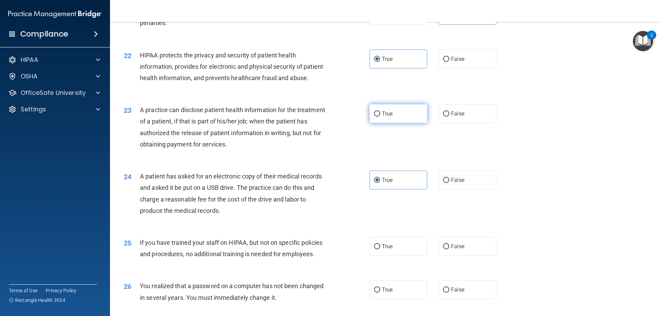
click at [375, 117] on input "True" at bounding box center [377, 113] width 6 height 5
radio input "true"
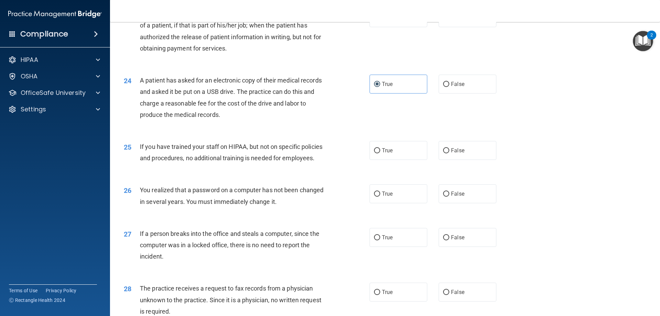
scroll to position [1140, 0]
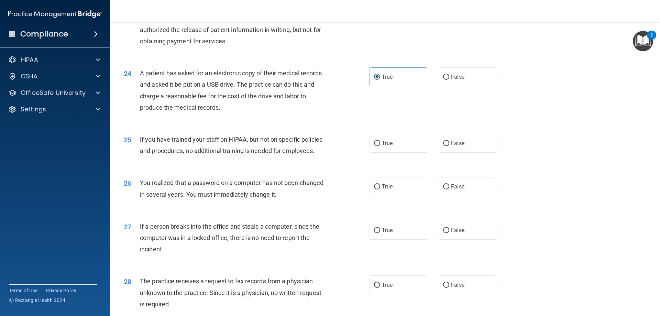
click at [222, 154] on span "If you have trained your staff on HIPAA, but not on specific policies and proce…" at bounding box center [231, 145] width 183 height 19
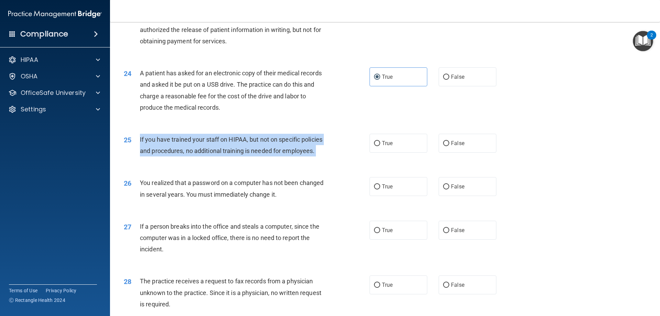
click at [222, 154] on span "If you have trained your staff on HIPAA, but not on specific policies and proce…" at bounding box center [231, 145] width 183 height 19
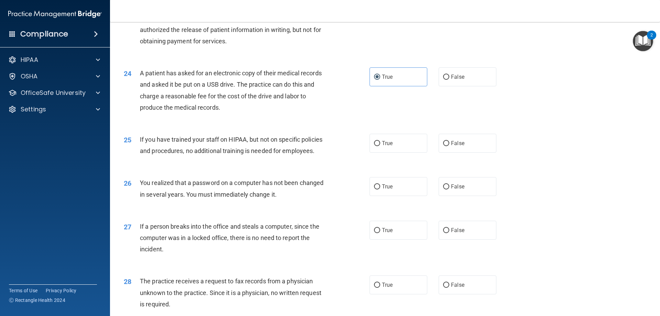
click at [276, 117] on div "24 A patient has asked for an electronic copy of their medical records and aske…" at bounding box center [247, 91] width 267 height 49
click at [395, 153] on label "True" at bounding box center [399, 143] width 58 height 19
click at [380, 146] on input "True" at bounding box center [377, 143] width 6 height 5
radio input "true"
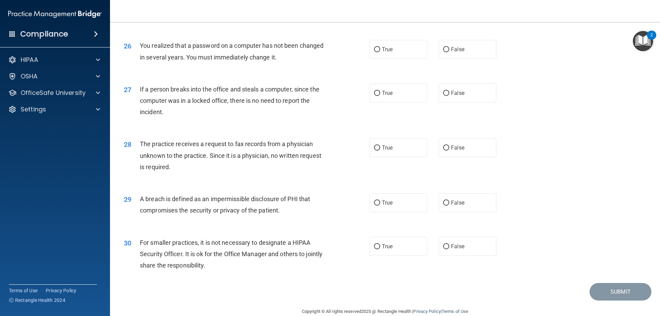
scroll to position [1277, 0]
click at [207, 60] on span "You realized that a password on a computer has not been changed in several year…" at bounding box center [232, 51] width 184 height 19
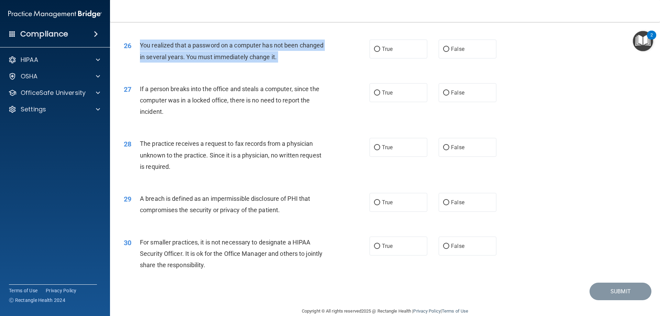
click at [207, 60] on span "You realized that a password on a computer has not been changed in several year…" at bounding box center [232, 51] width 184 height 19
click at [274, 60] on span "You realized that a password on a computer has not been changed in several year…" at bounding box center [232, 51] width 184 height 19
drag, startPoint x: 281, startPoint y: 82, endPoint x: 139, endPoint y: 72, distance: 142.8
click at [139, 66] on div "26 You realized that a password on a computer has not been changed in several y…" at bounding box center [247, 53] width 267 height 26
click at [327, 62] on div "You realized that a password on a computer has not been changed in several year…" at bounding box center [236, 51] width 192 height 23
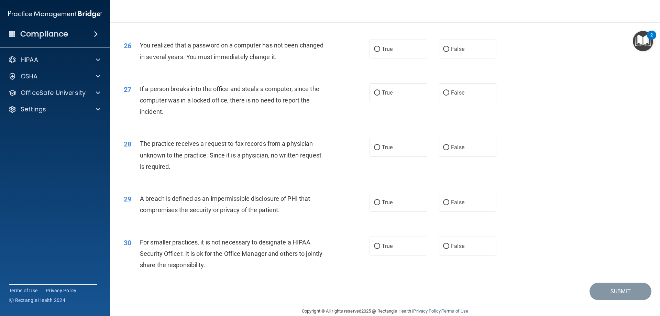
click at [294, 60] on span "You realized that a password on a computer has not been changed in several year…" at bounding box center [232, 51] width 184 height 19
click at [237, 115] on span "If a person breaks into the office and steals a computer, since the computer wa…" at bounding box center [230, 100] width 180 height 30
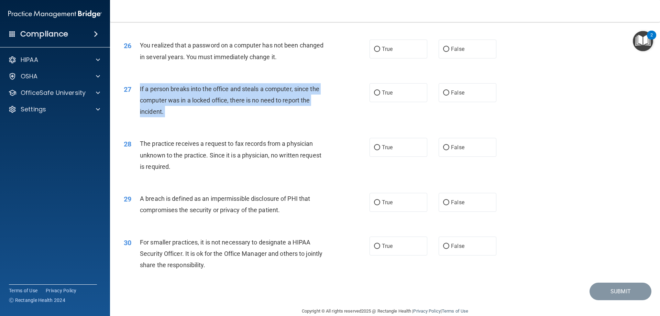
click at [237, 115] on span "If a person breaks into the office and steals a computer, since the computer wa…" at bounding box center [230, 100] width 180 height 30
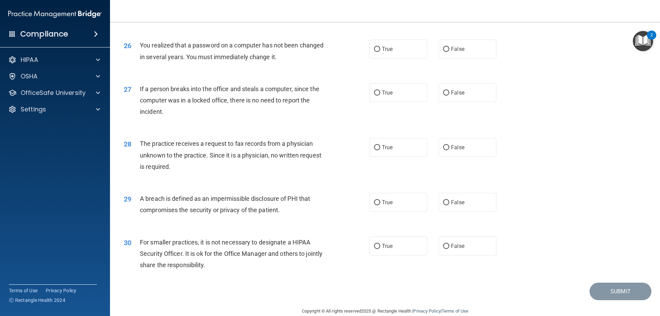
click at [204, 60] on span "You realized that a password on a computer has not been changed in several year…" at bounding box center [232, 51] width 184 height 19
click at [439, 58] on label "False" at bounding box center [468, 49] width 58 height 19
click at [443, 52] on input "False" at bounding box center [446, 49] width 6 height 5
radio input "true"
click at [193, 115] on span "If a person breaks into the office and steals a computer, since the computer wa…" at bounding box center [230, 100] width 180 height 30
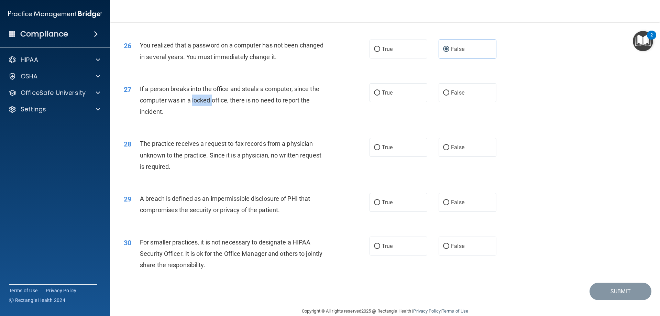
click at [193, 115] on span "If a person breaks into the office and steals a computer, since the computer wa…" at bounding box center [230, 100] width 180 height 30
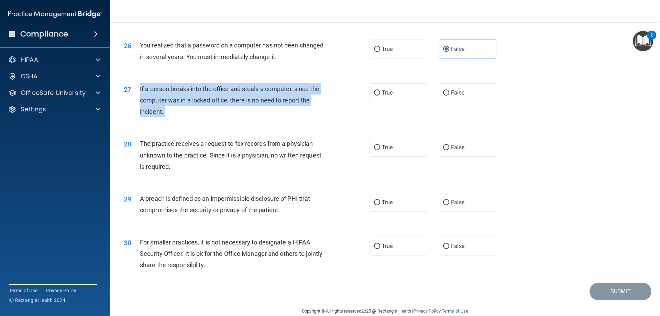
click at [193, 115] on span "If a person breaks into the office and steals a computer, since the computer wa…" at bounding box center [230, 100] width 180 height 30
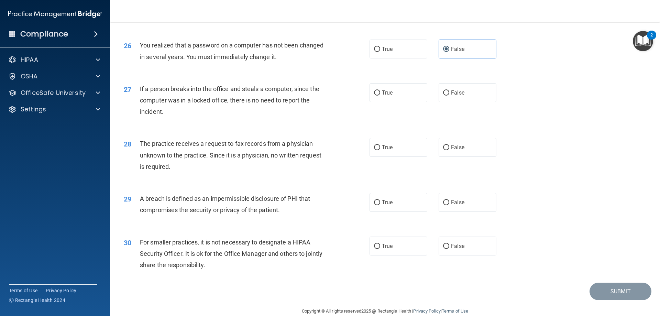
click at [255, 130] on div "27 If a person breaks into the office and steals a computer, since the computer…" at bounding box center [385, 102] width 533 height 55
click at [443, 96] on input "False" at bounding box center [446, 92] width 6 height 5
radio input "true"
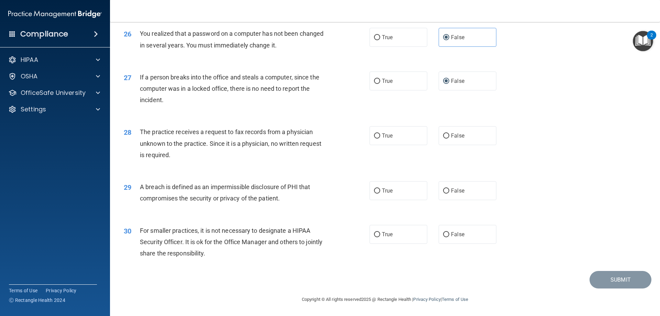
drag, startPoint x: 477, startPoint y: 139, endPoint x: 462, endPoint y: 152, distance: 19.8
click at [477, 139] on label "False" at bounding box center [468, 135] width 58 height 19
click at [450, 139] on input "False" at bounding box center [446, 135] width 6 height 5
radio input "true"
click at [268, 199] on span "A breach is defined as an impermissible disclosure of PHI that compromises the …" at bounding box center [225, 192] width 170 height 19
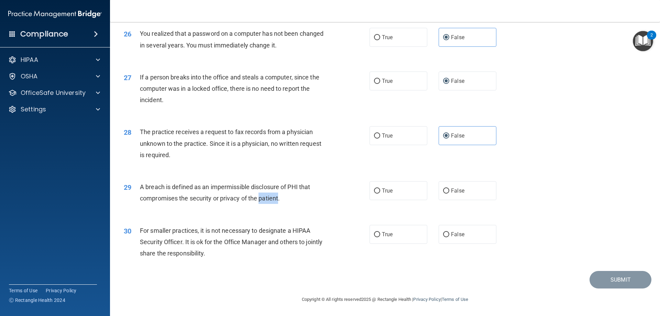
click at [268, 199] on span "A breach is defined as an impermissible disclosure of PHI that compromises the …" at bounding box center [225, 192] width 170 height 19
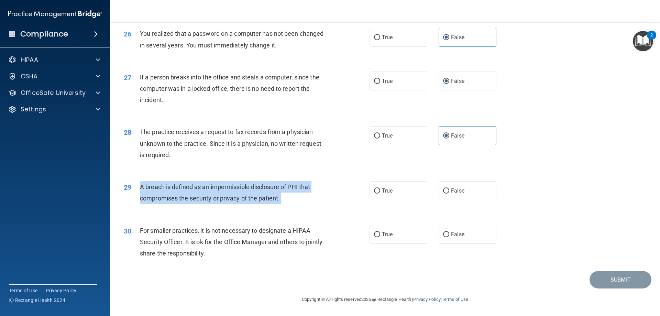
click at [268, 199] on span "A breach is defined as an impermissible disclosure of PHI that compromises the …" at bounding box center [225, 192] width 170 height 19
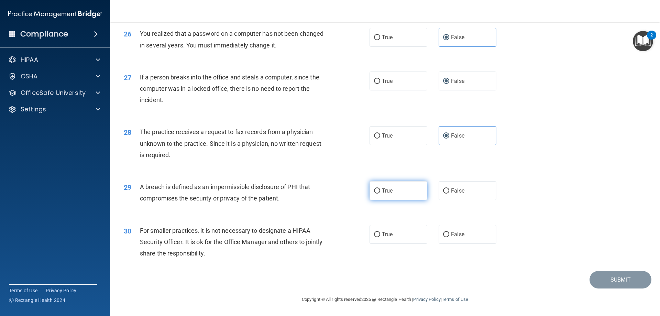
click at [391, 194] on label "True" at bounding box center [399, 190] width 58 height 19
click at [380, 194] on input "True" at bounding box center [377, 190] width 6 height 5
radio input "true"
click at [190, 247] on div "For smaller practices, it is not necessary to designate a HIPAA Security Office…" at bounding box center [236, 242] width 192 height 34
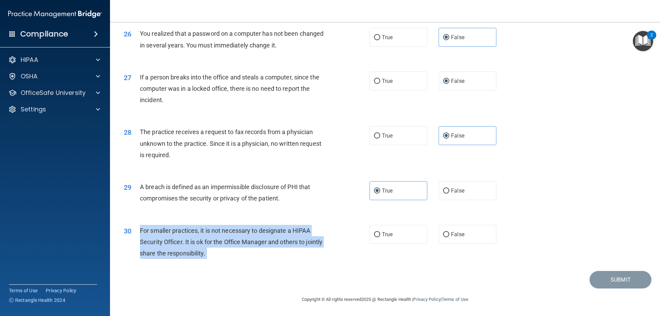
click at [190, 247] on div "For smaller practices, it is not necessary to designate a HIPAA Security Office…" at bounding box center [236, 242] width 192 height 34
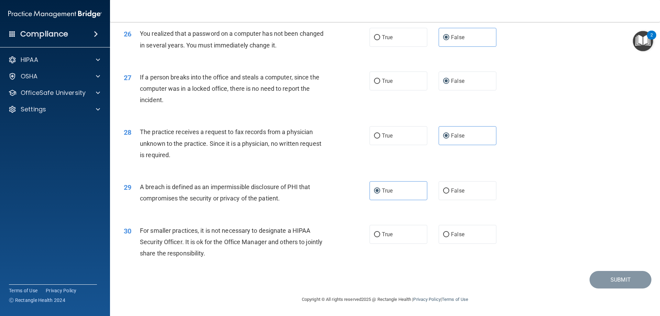
drag, startPoint x: 190, startPoint y: 247, endPoint x: 210, endPoint y: 272, distance: 32.8
click at [204, 269] on div "30 For smaller practices, it is not necessary to designate a HIPAA Security Off…" at bounding box center [385, 243] width 533 height 55
click at [462, 238] on label "False" at bounding box center [468, 234] width 58 height 19
click at [450, 237] on input "False" at bounding box center [446, 234] width 6 height 5
radio input "true"
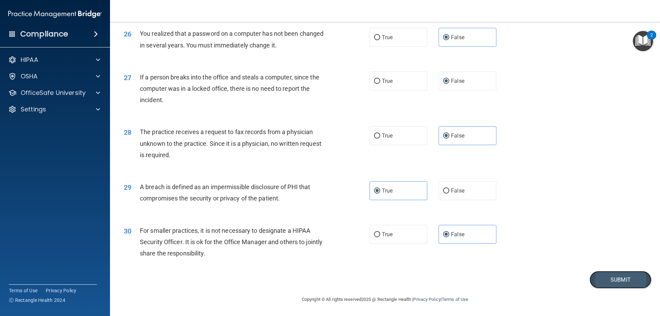
click at [599, 275] on button "Submit" at bounding box center [621, 280] width 62 height 18
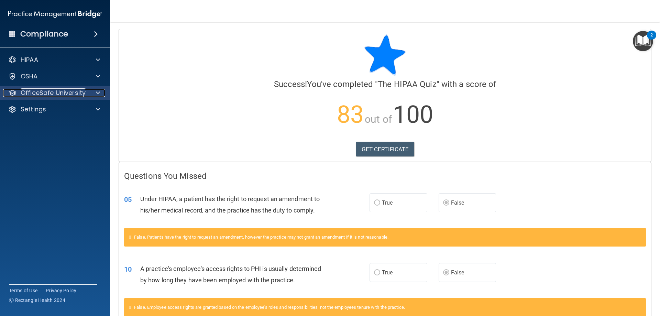
click at [67, 90] on p "OfficeSafe University" at bounding box center [53, 93] width 65 height 8
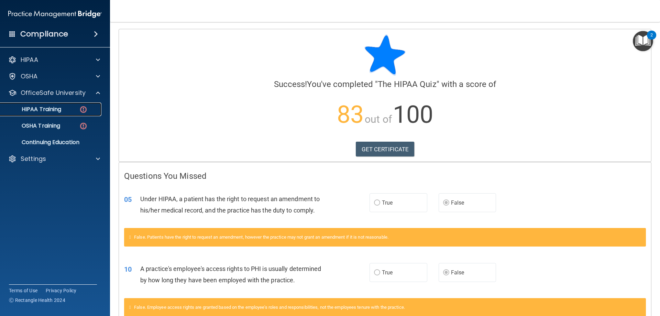
click at [81, 109] on img at bounding box center [83, 109] width 9 height 9
